Goal: Transaction & Acquisition: Purchase product/service

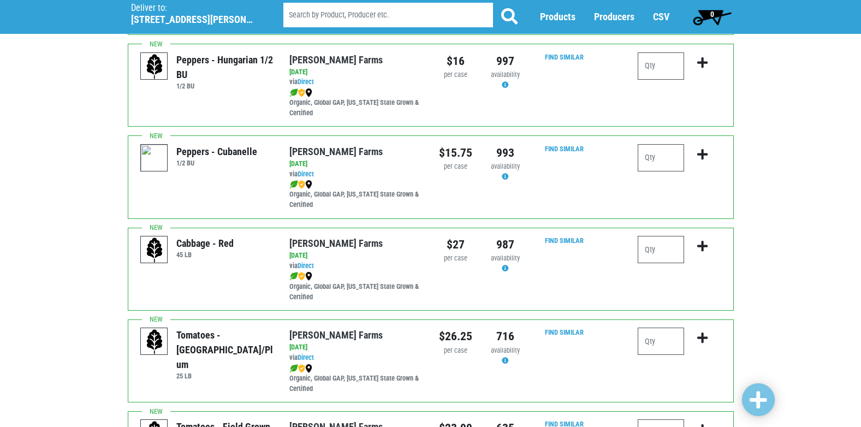
scroll to position [1093, 0]
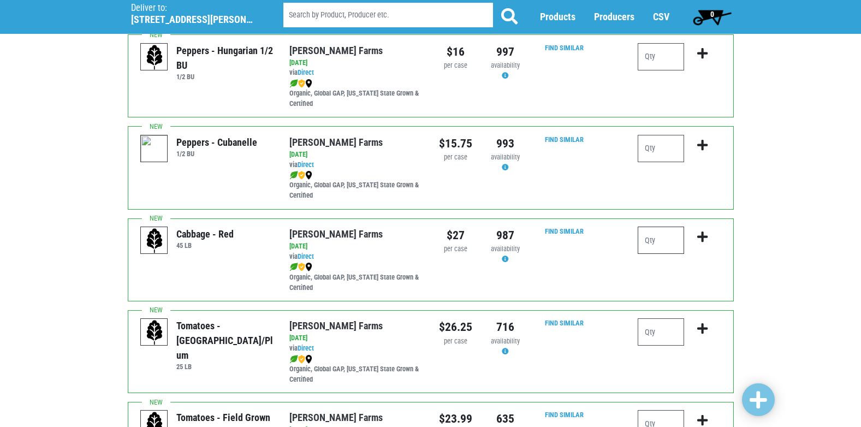
click at [658, 243] on input "number" at bounding box center [661, 240] width 46 height 27
type input "1"
click at [706, 237] on icon "submit" at bounding box center [703, 237] width 10 height 12
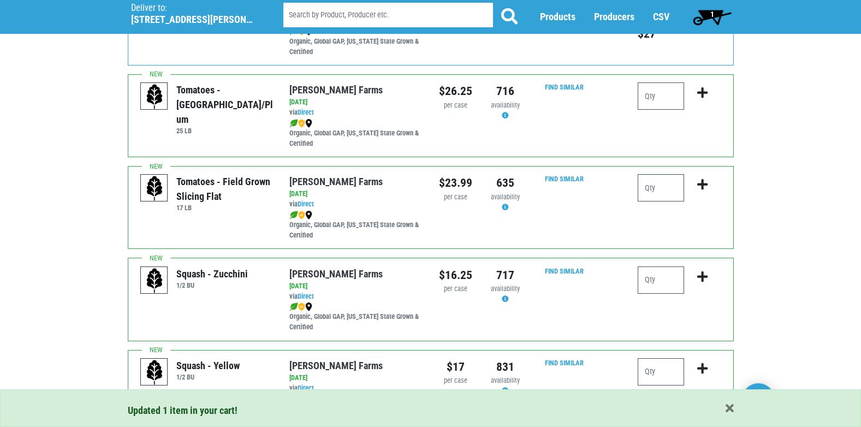
scroll to position [1366, 0]
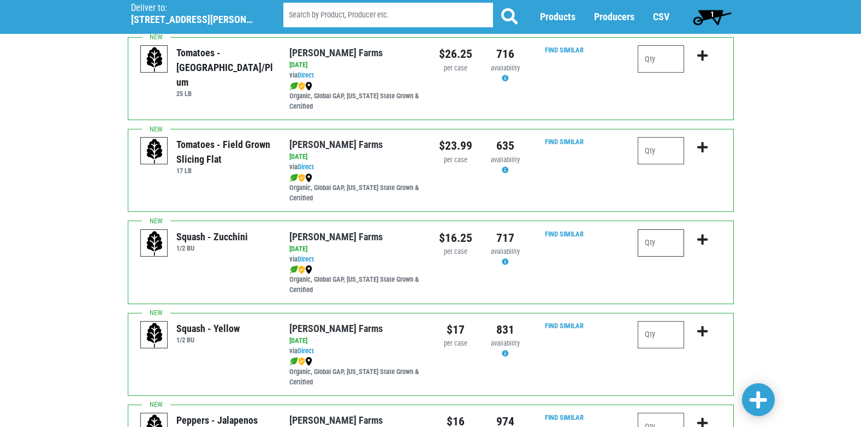
click at [648, 244] on input "number" at bounding box center [661, 242] width 46 height 27
type input "2"
click at [704, 240] on icon "submit" at bounding box center [703, 240] width 10 height 12
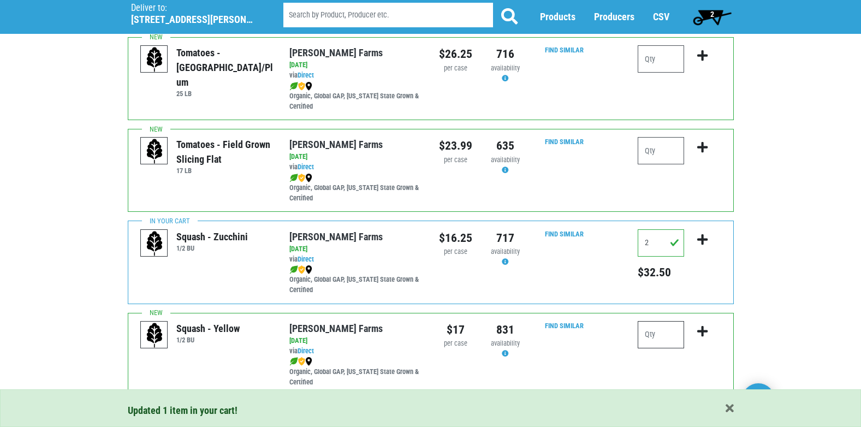
click at [676, 335] on input "number" at bounding box center [661, 334] width 46 height 27
type input "2"
click at [700, 333] on icon "submit" at bounding box center [703, 332] width 10 height 12
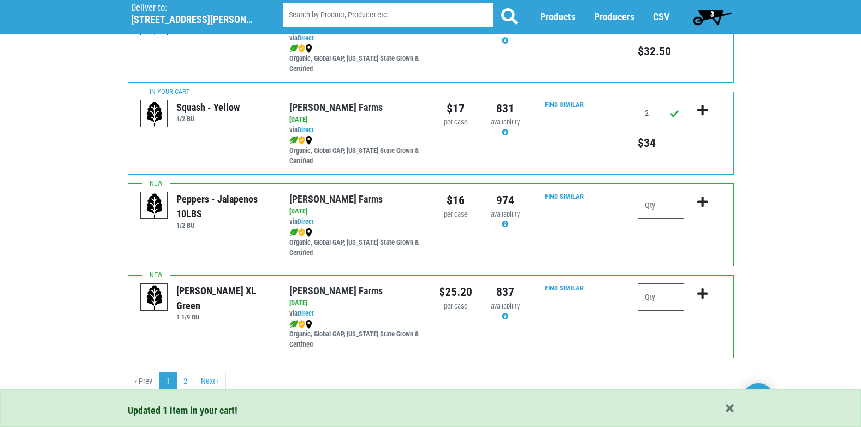
scroll to position [1587, 0]
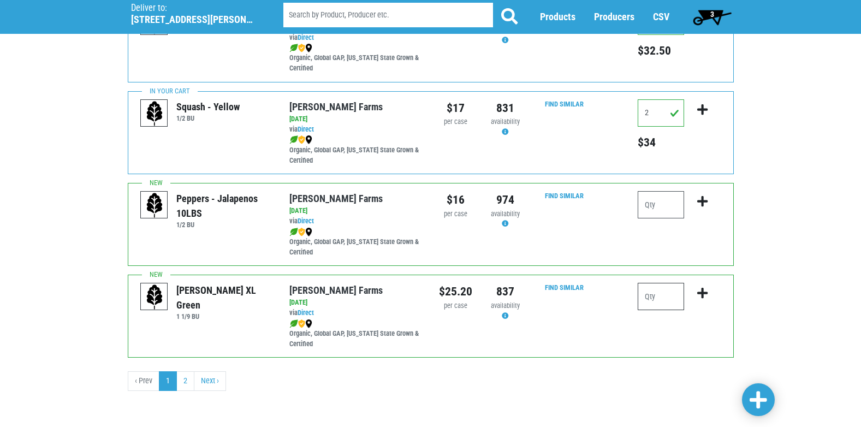
click at [648, 297] on input "number" at bounding box center [661, 296] width 46 height 27
type input "2"
click at [702, 294] on icon "submit" at bounding box center [703, 293] width 10 height 12
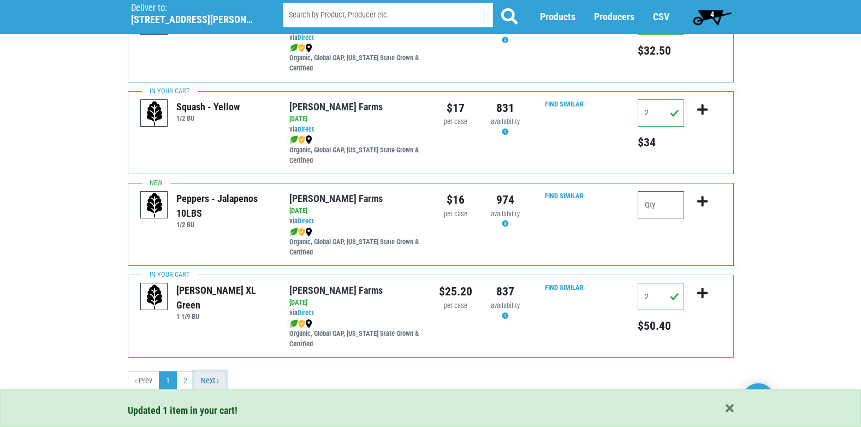
click at [211, 381] on link "Next ›" at bounding box center [210, 381] width 32 height 20
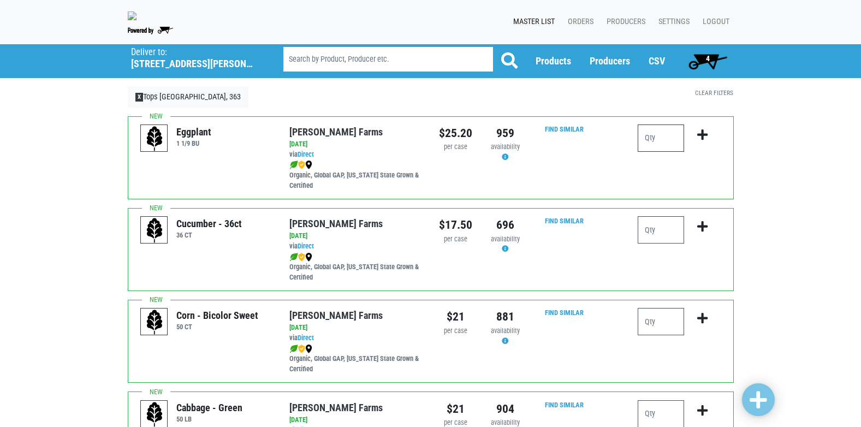
click at [665, 137] on input "number" at bounding box center [661, 138] width 46 height 27
type input "1"
click at [701, 136] on icon "submit" at bounding box center [703, 135] width 10 height 12
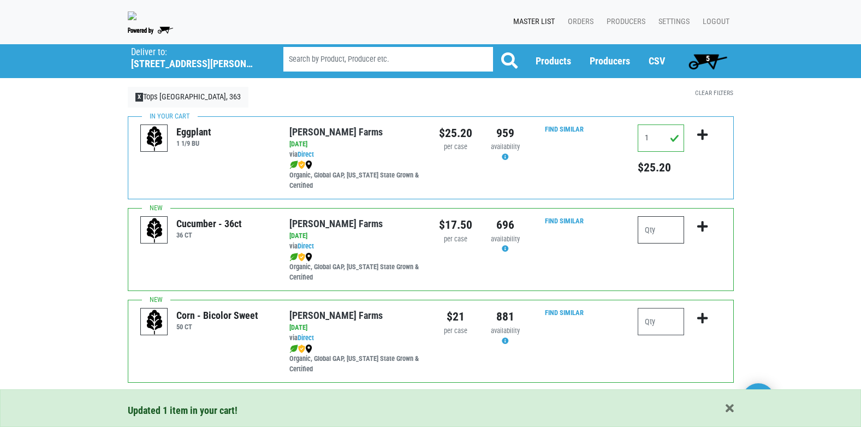
click at [659, 234] on input "number" at bounding box center [661, 229] width 46 height 27
type input "1"
click at [705, 227] on icon "submit" at bounding box center [703, 227] width 10 height 12
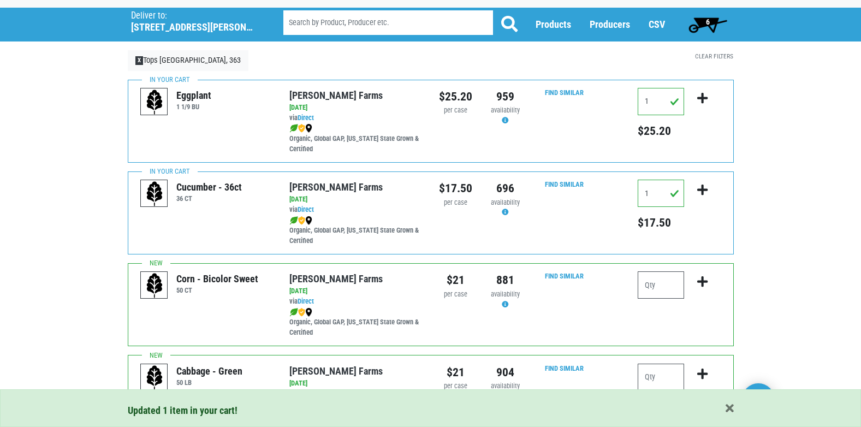
scroll to position [109, 0]
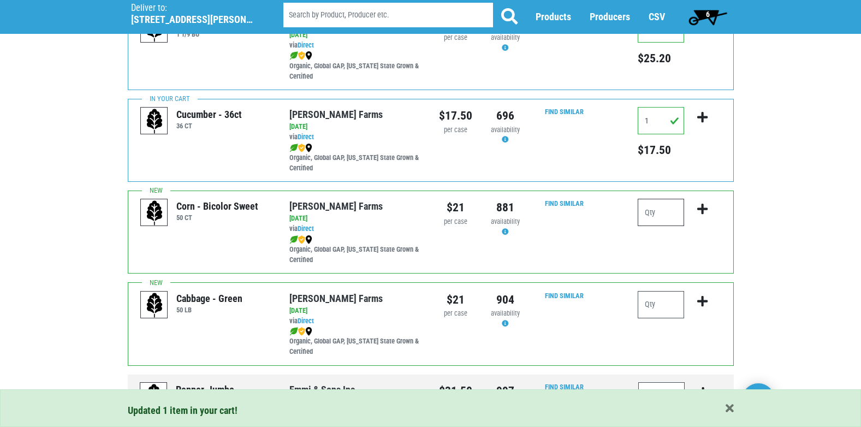
click at [661, 215] on input "number" at bounding box center [661, 212] width 46 height 27
type input "10"
click at [704, 208] on icon "submit" at bounding box center [703, 209] width 10 height 12
click at [664, 303] on input "number" at bounding box center [661, 304] width 46 height 27
type input "1"
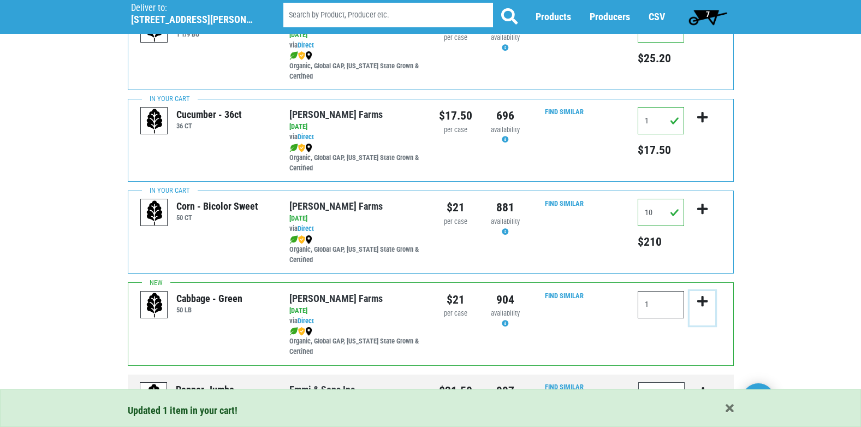
click at [701, 299] on icon "submit" at bounding box center [703, 302] width 10 height 12
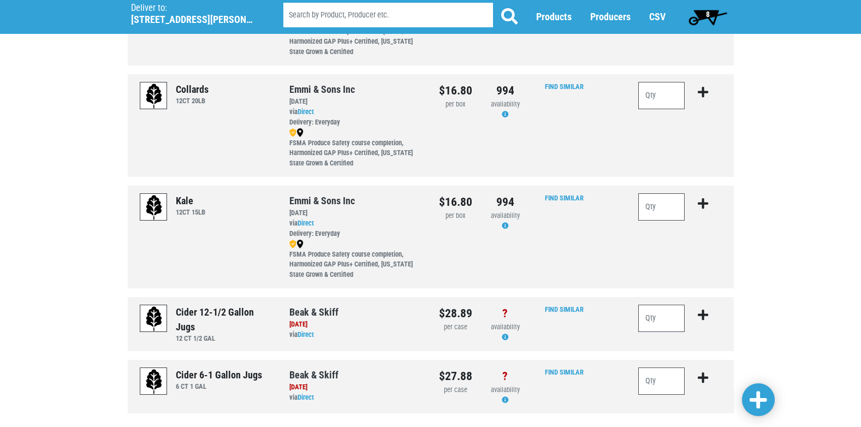
scroll to position [656, 0]
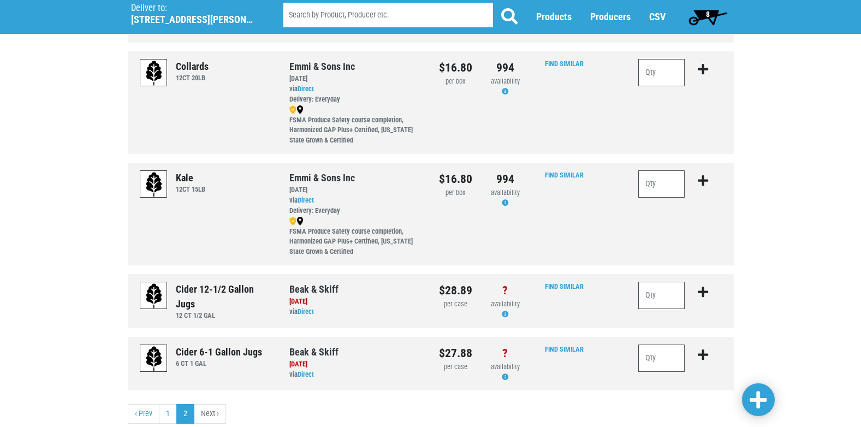
click at [709, 15] on span "8" at bounding box center [708, 14] width 4 height 9
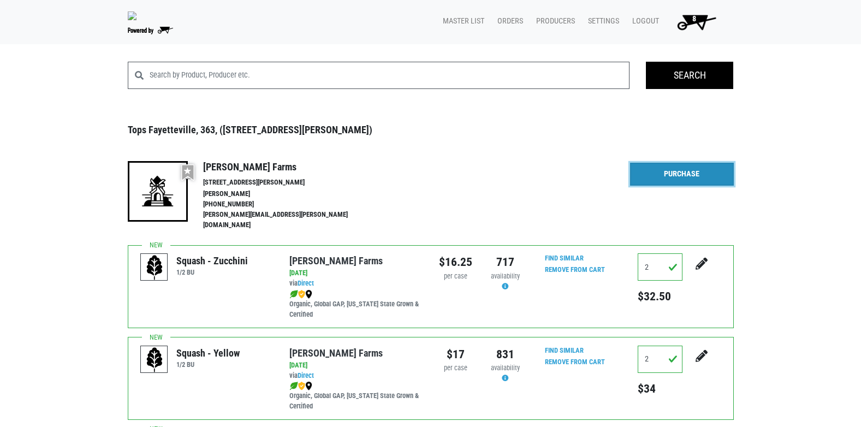
click at [683, 175] on link "Purchase" at bounding box center [682, 174] width 104 height 23
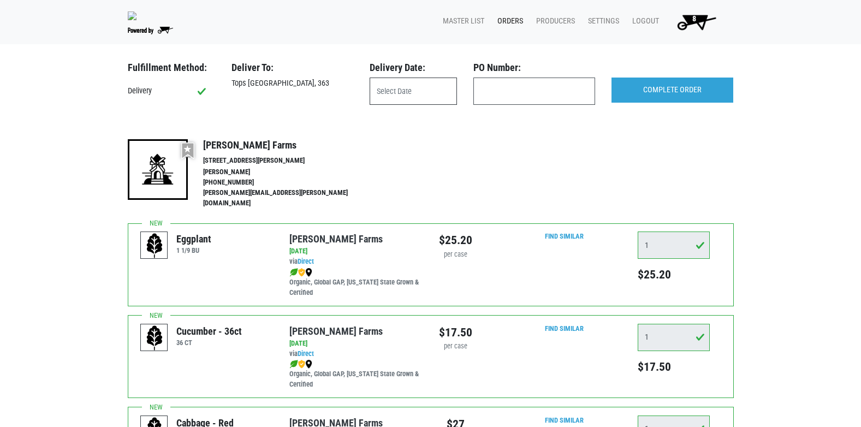
click at [379, 95] on input "text" at bounding box center [413, 91] width 87 height 27
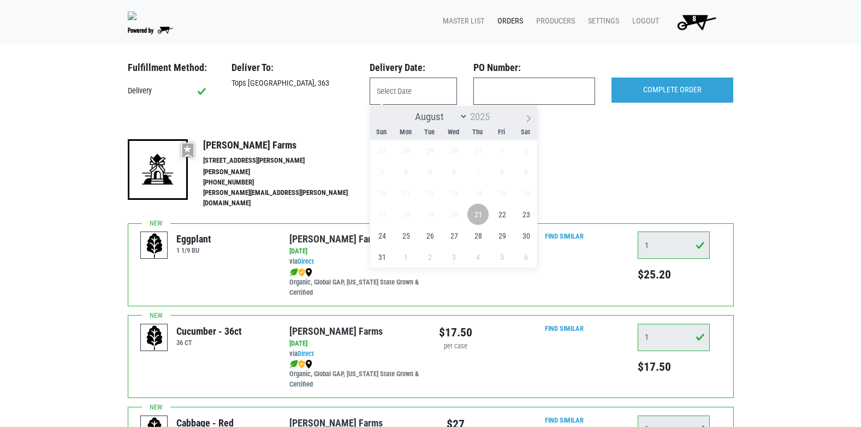
click at [479, 216] on span "21" at bounding box center [478, 214] width 21 height 21
type input "[DATE]"
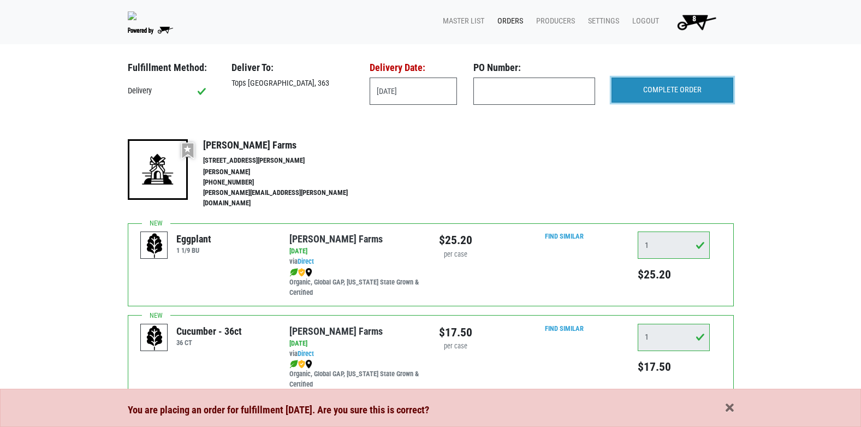
click at [685, 92] on input "COMPLETE ORDER" at bounding box center [673, 90] width 122 height 25
